Goal: Task Accomplishment & Management: Manage account settings

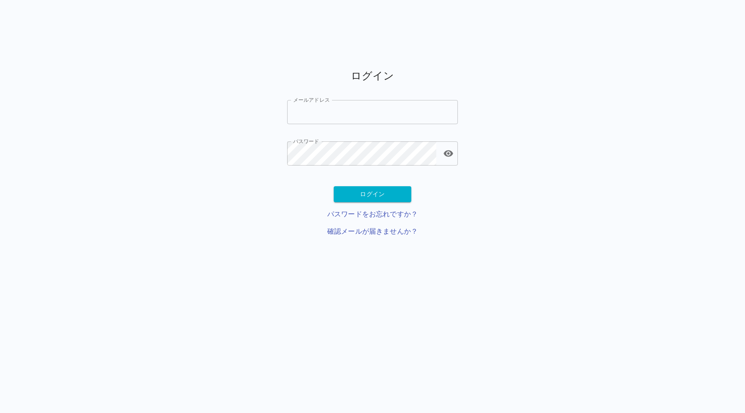
click at [324, 115] on input "メールアドレス" at bounding box center [372, 112] width 171 height 24
paste input "**********"
type input "**********"
click at [448, 155] on icon "toggle password visibility" at bounding box center [448, 153] width 10 height 10
click at [361, 196] on button "ログイン" at bounding box center [373, 194] width 78 height 16
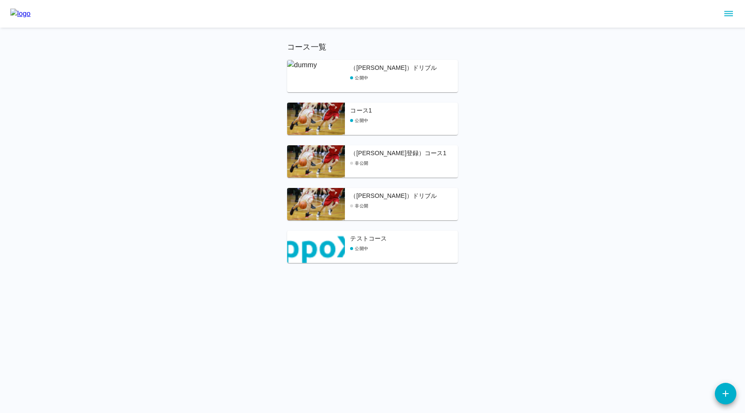
click at [245, 111] on div "コース一覧 （[PERSON_NAME]作成）ドリブル 公開中 コース1 公開中 （[PERSON_NAME]登録）コース1 非公開 （[PERSON_NAM…" at bounding box center [372, 131] width 745 height 263
click at [730, 16] on icon "sidemenu" at bounding box center [728, 14] width 10 height 10
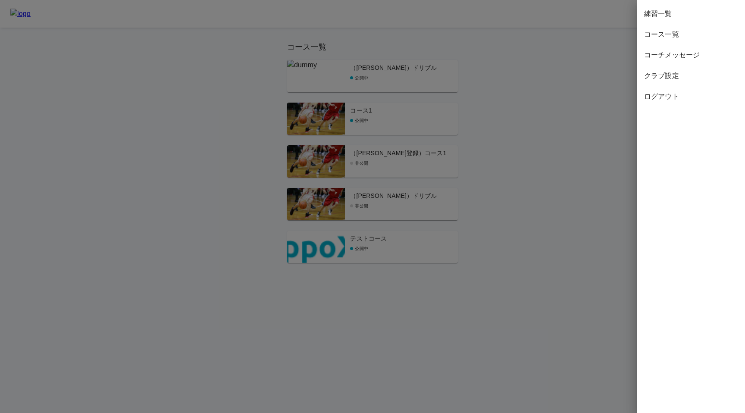
click at [584, 79] on div at bounding box center [372, 206] width 745 height 413
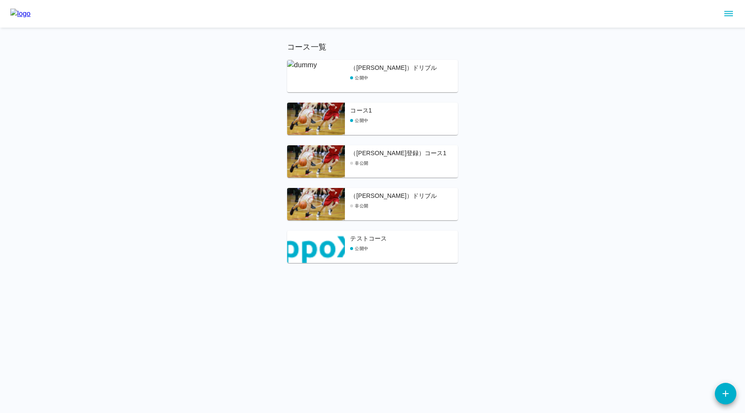
click at [318, 122] on img at bounding box center [316, 119] width 58 height 32
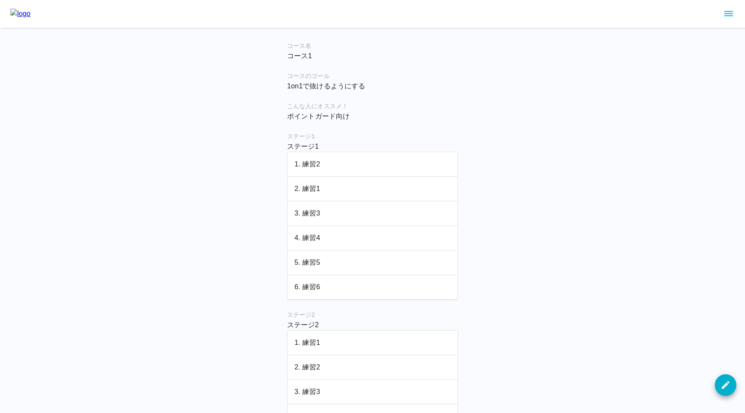
click at [323, 166] on p "1. 練習2" at bounding box center [372, 164] width 156 height 10
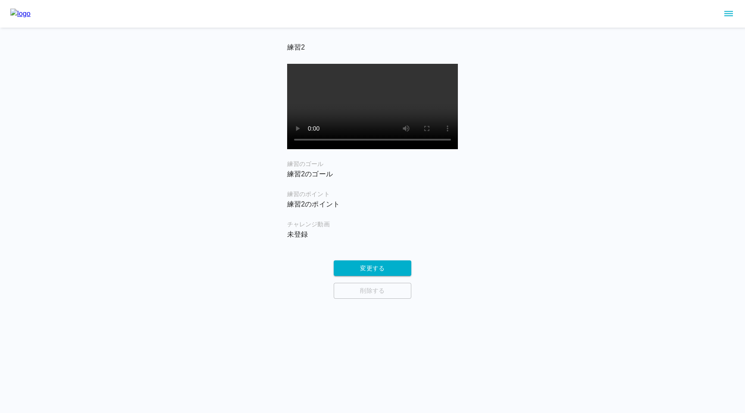
click at [31, 19] on img at bounding box center [20, 14] width 20 height 10
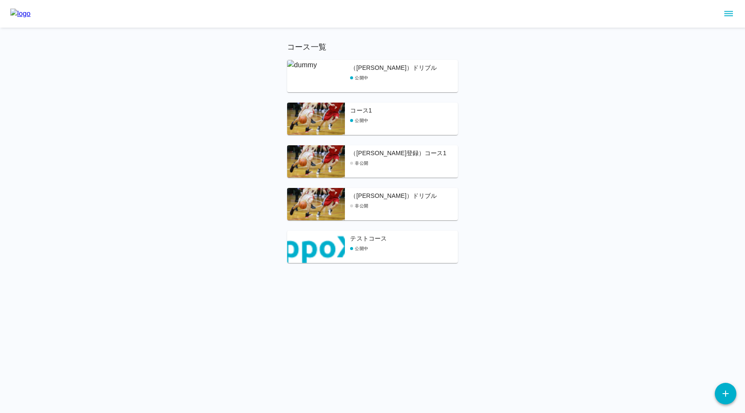
click at [725, 395] on icon "button" at bounding box center [725, 393] width 10 height 10
click at [729, 390] on icon "button" at bounding box center [725, 393] width 10 height 10
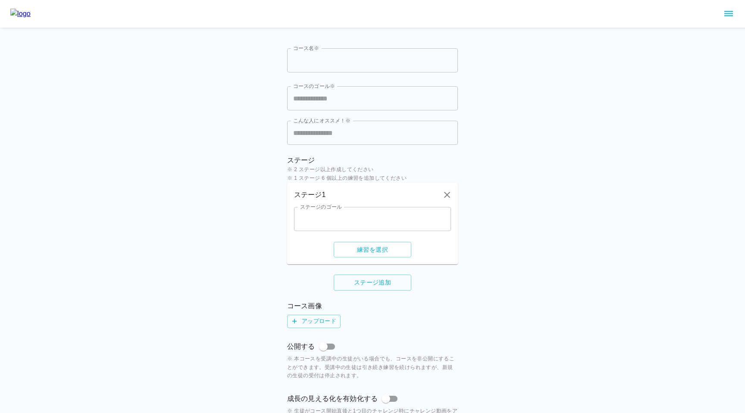
scroll to position [68, 0]
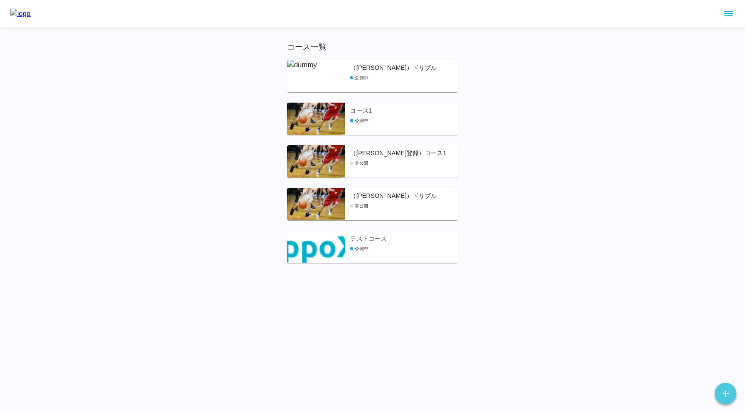
click at [730, 395] on icon "button" at bounding box center [725, 393] width 10 height 10
click at [310, 81] on img at bounding box center [316, 76] width 58 height 32
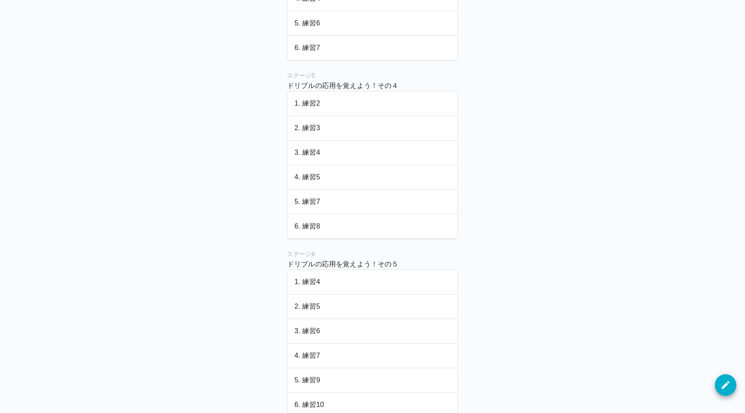
scroll to position [811, 0]
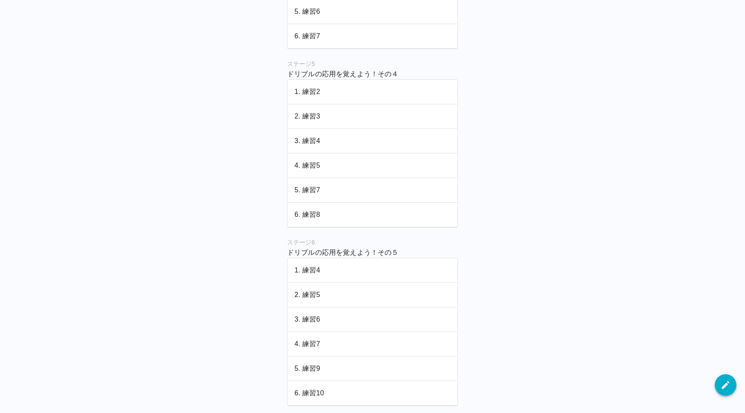
click at [723, 388] on icon "button" at bounding box center [726, 385] width 8 height 8
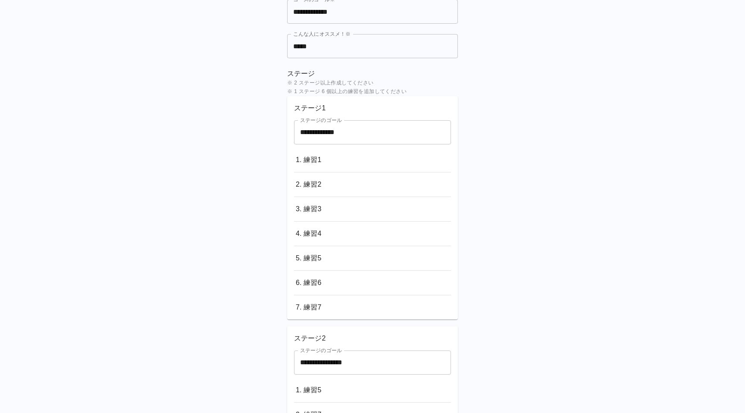
scroll to position [32, 0]
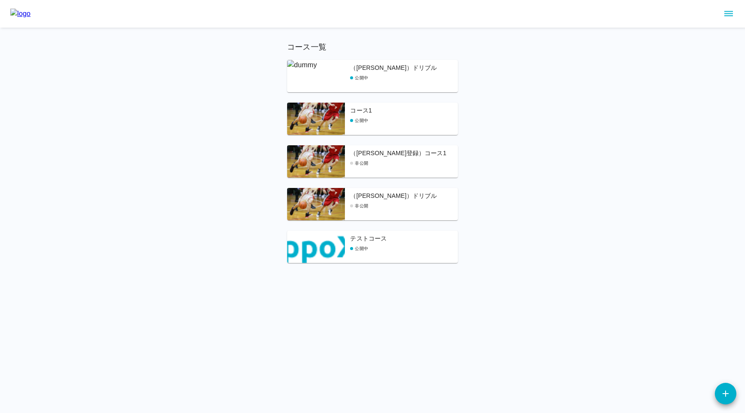
click at [371, 77] on div "公開中" at bounding box center [404, 78] width 108 height 6
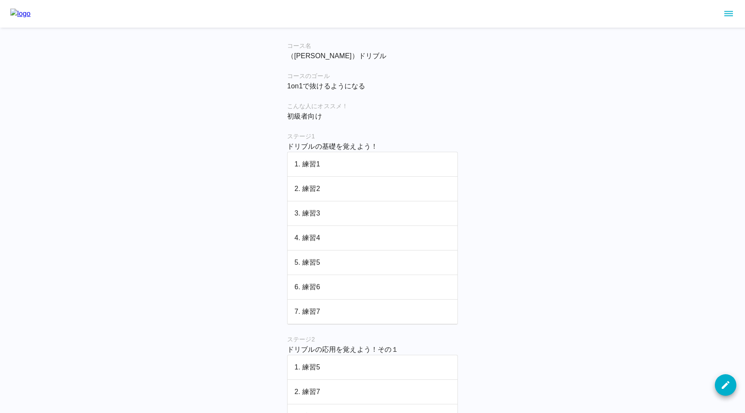
click at [338, 165] on p "1. 練習1" at bounding box center [372, 164] width 156 height 10
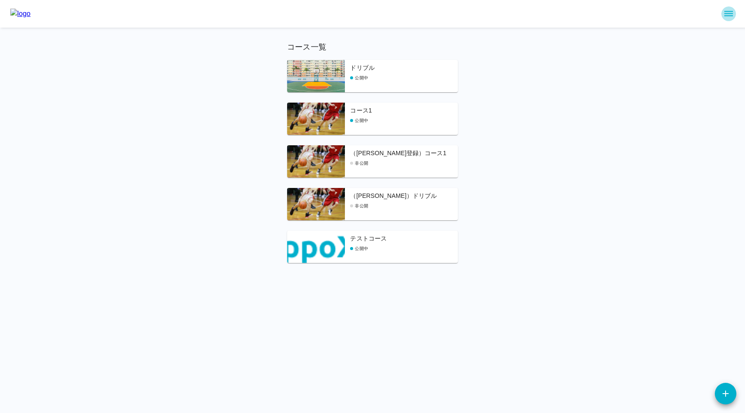
click at [733, 14] on icon "sidemenu" at bounding box center [728, 14] width 10 height 10
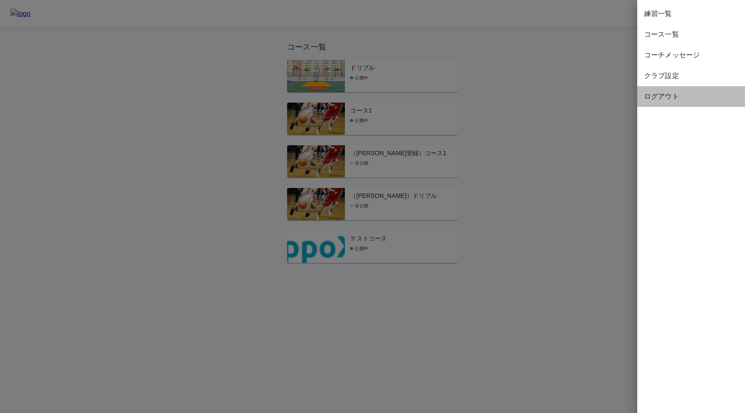
click at [664, 96] on span "ログアウト" at bounding box center [691, 96] width 94 height 10
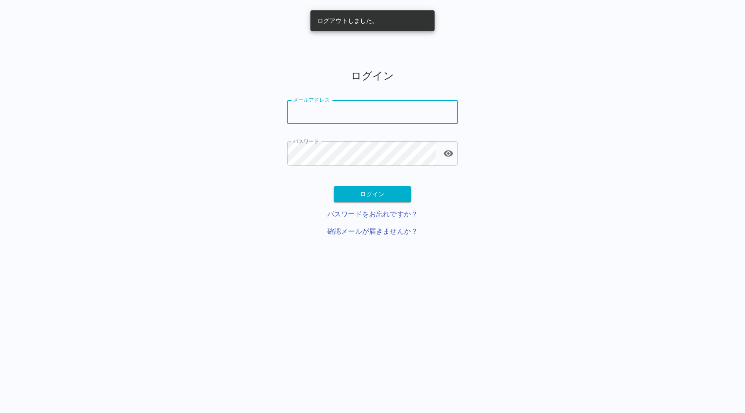
click at [329, 111] on input "メールアドレス" at bounding box center [372, 112] width 171 height 24
click at [293, 67] on div "ログイン メールアドレス メールアドレス パスワード パスワード ログイン パスワードをお忘れですか？ 確認メールが届きませんか？" at bounding box center [372, 156] width 171 height 202
